Goal: Find specific page/section: Find specific page/section

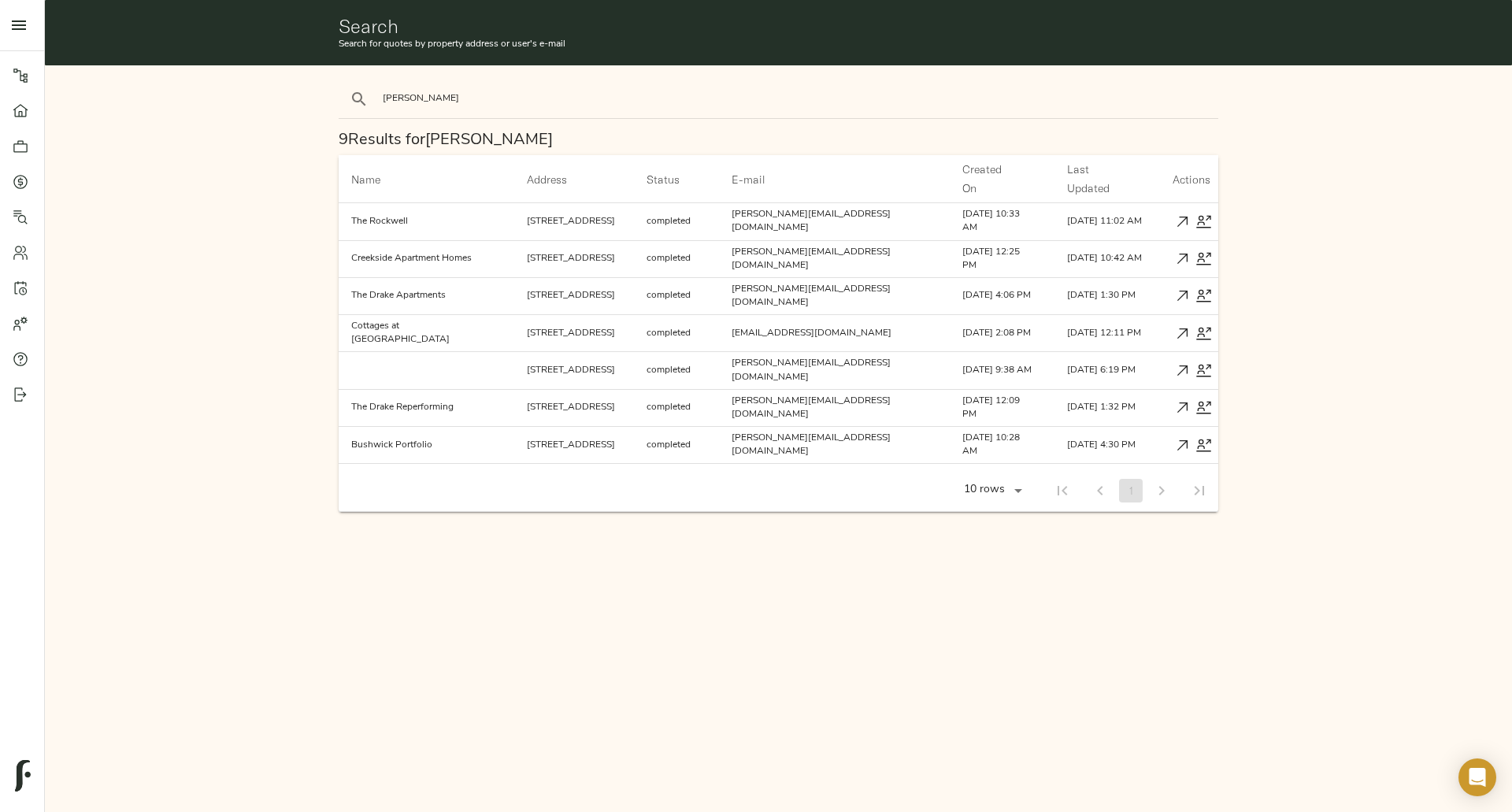
scroll to position [66, 0]
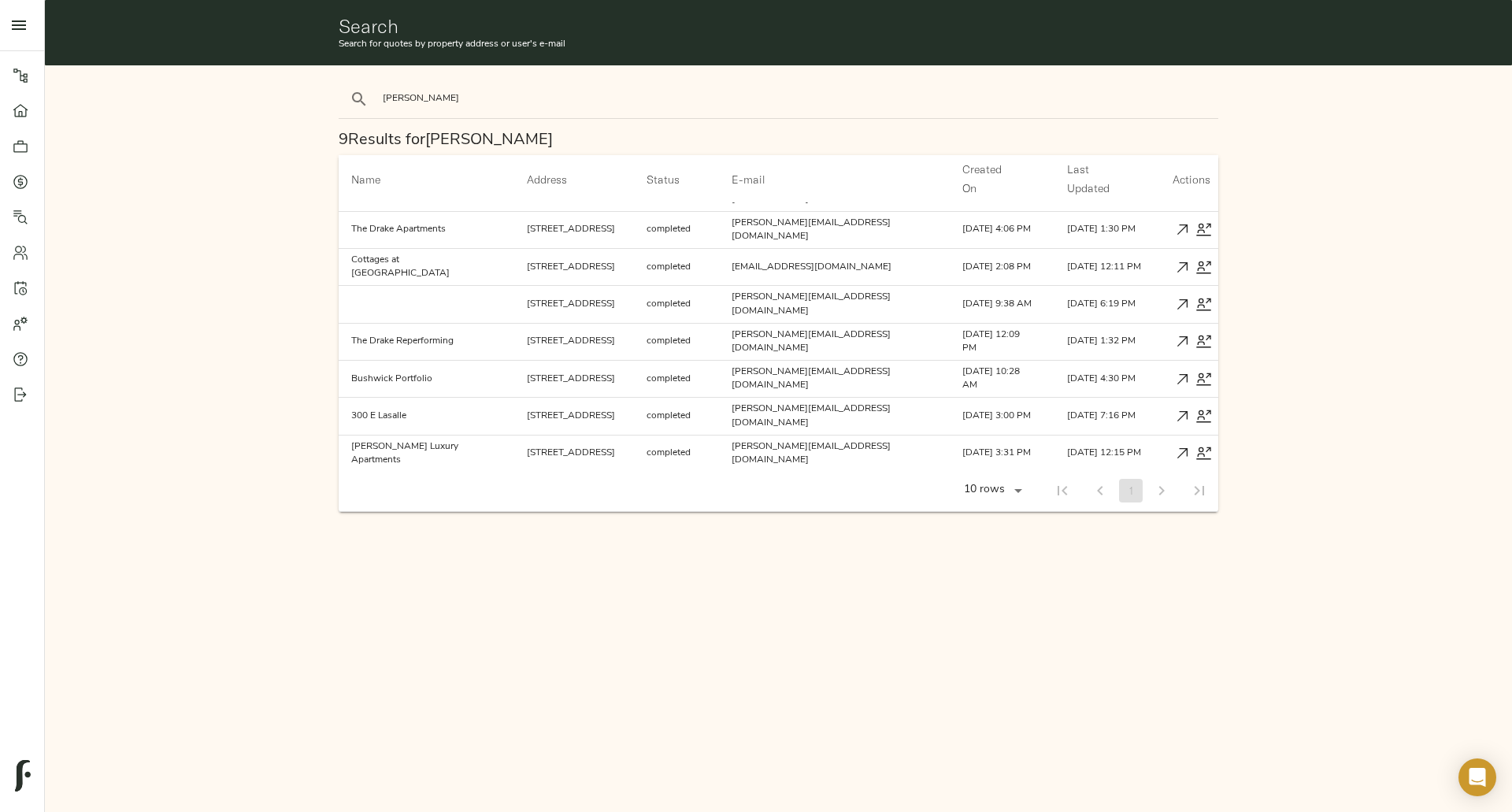
type input "[PERSON_NAME]"
click at [342, 82] on button "search" at bounding box center [359, 99] width 35 height 35
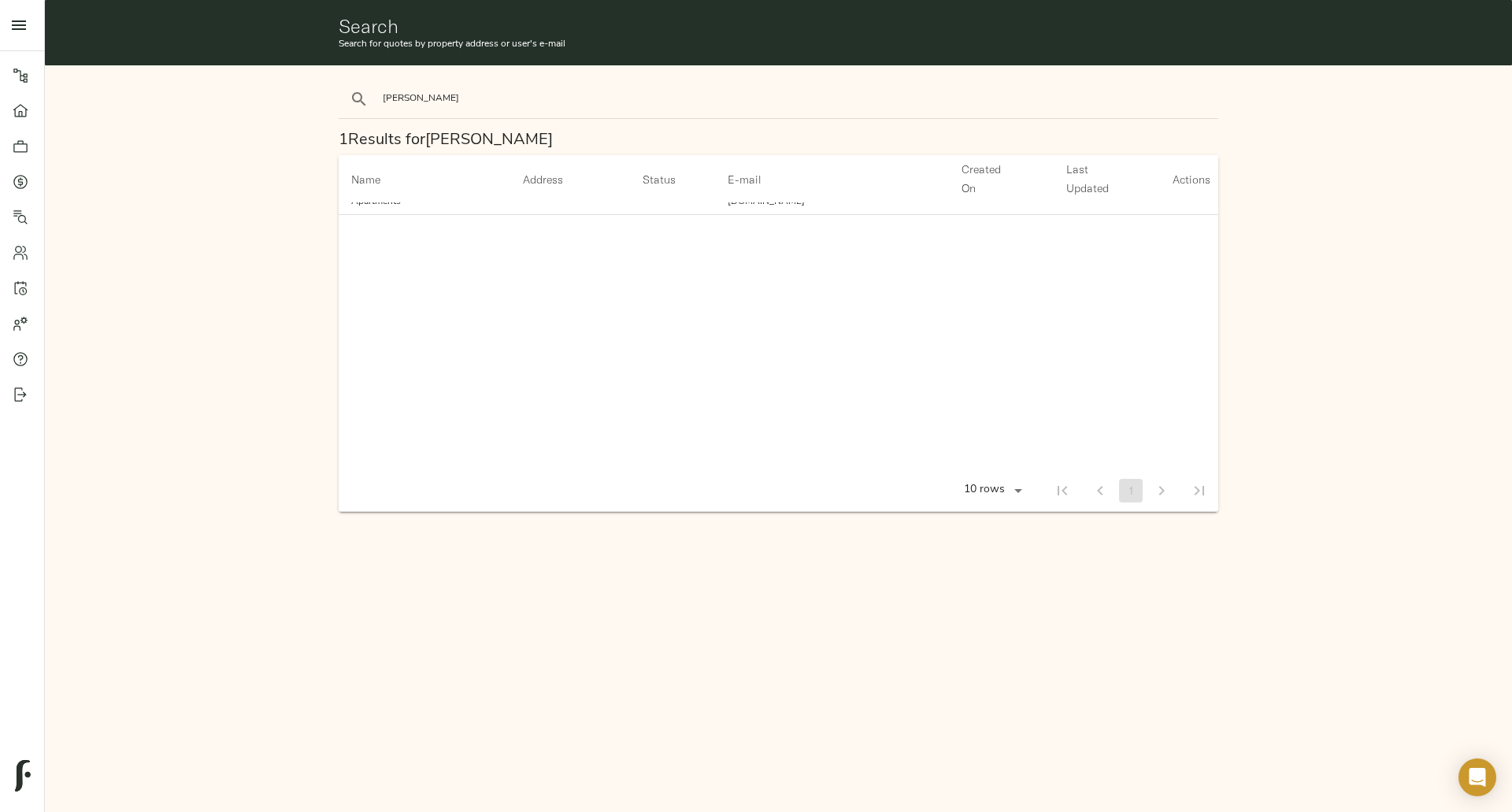
scroll to position [8, 0]
click at [1168, 185] on th "Actions" at bounding box center [1193, 179] width 51 height 48
click at [1174, 206] on icon "button" at bounding box center [1182, 214] width 17 height 17
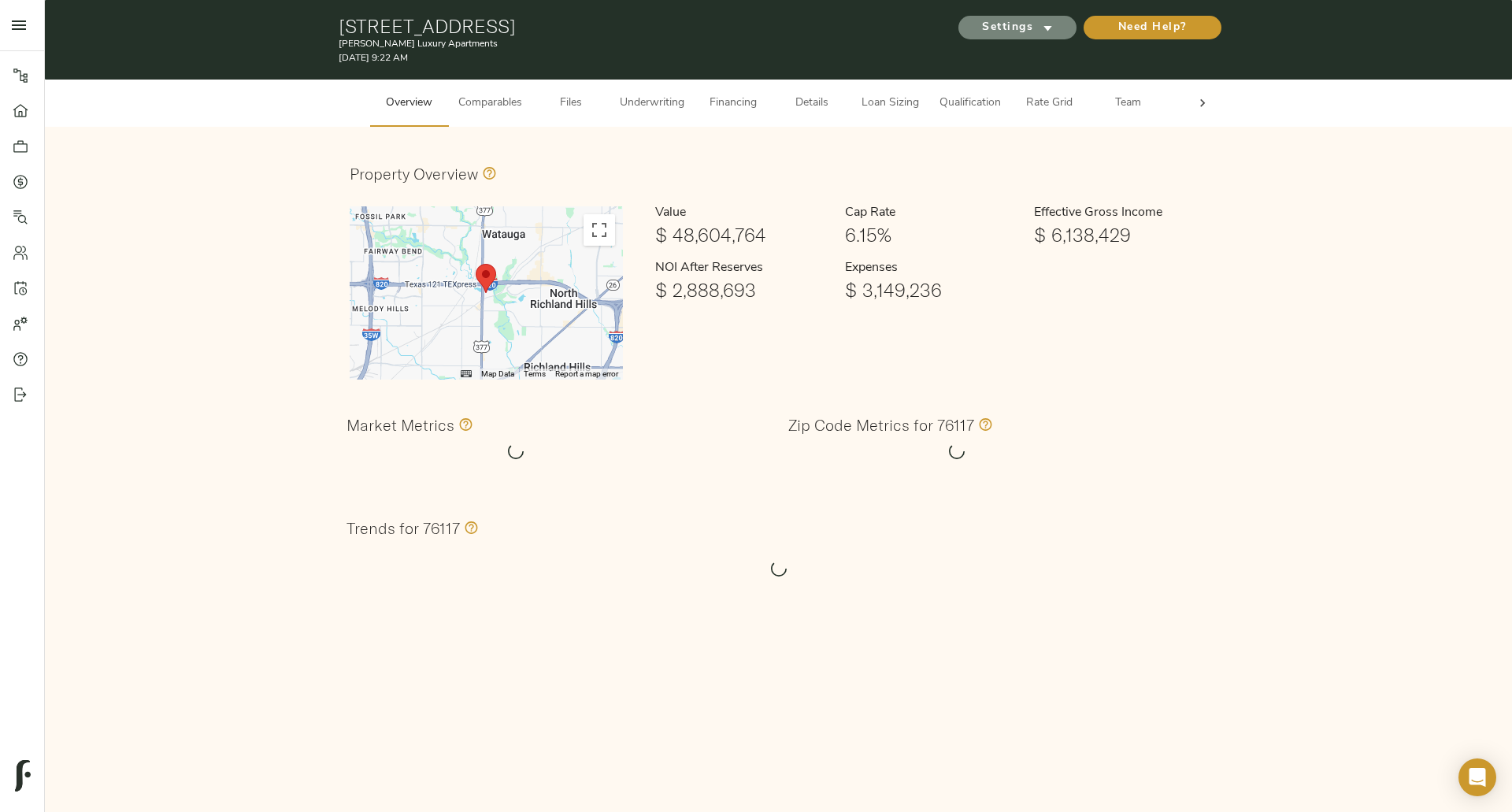
click at [1018, 25] on span "Settings" at bounding box center [1017, 28] width 86 height 20
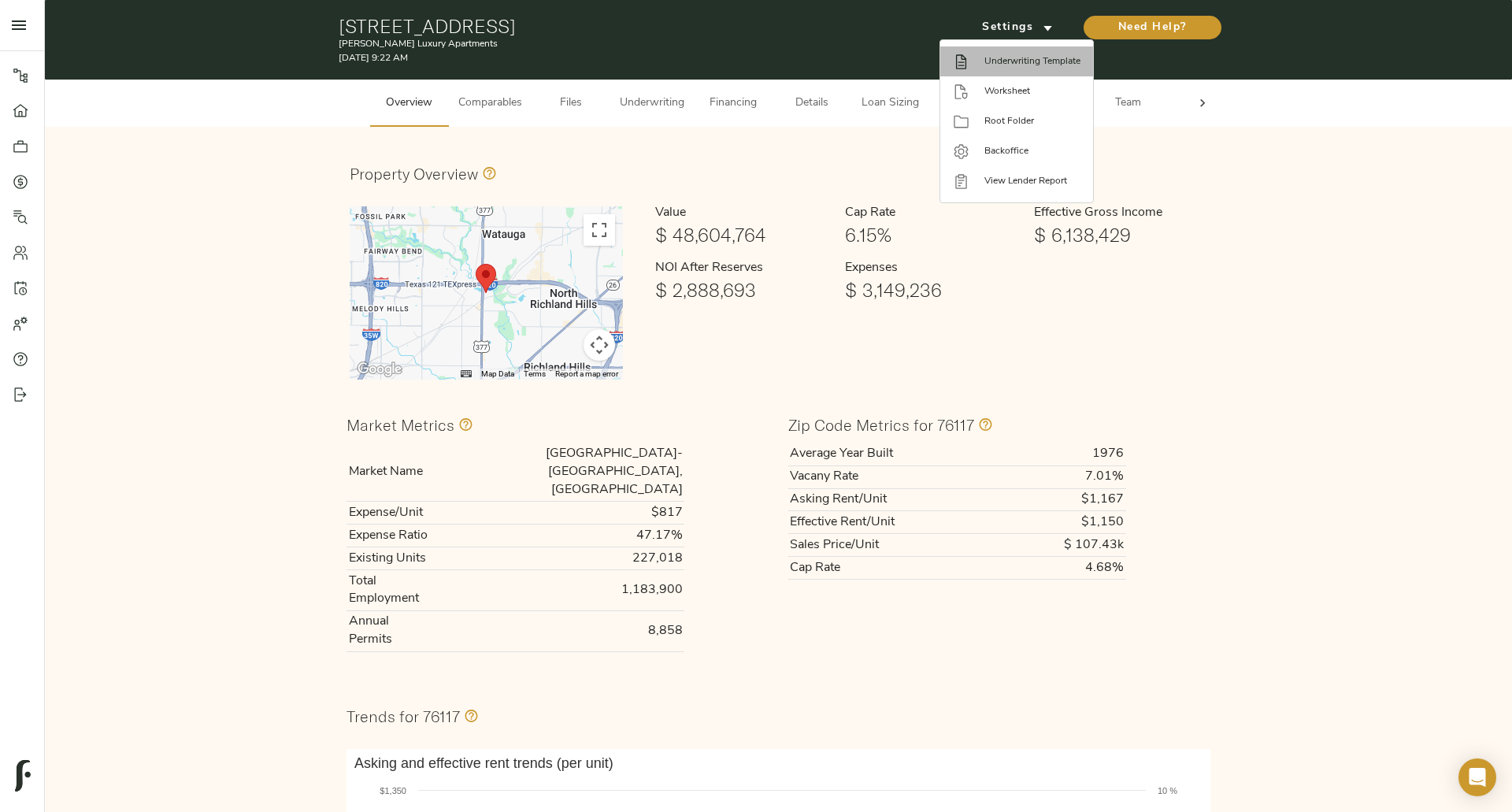
click at [1036, 66] on span "Underwriting Template" at bounding box center [1032, 62] width 96 height 14
